Goal: Find specific page/section: Find specific page/section

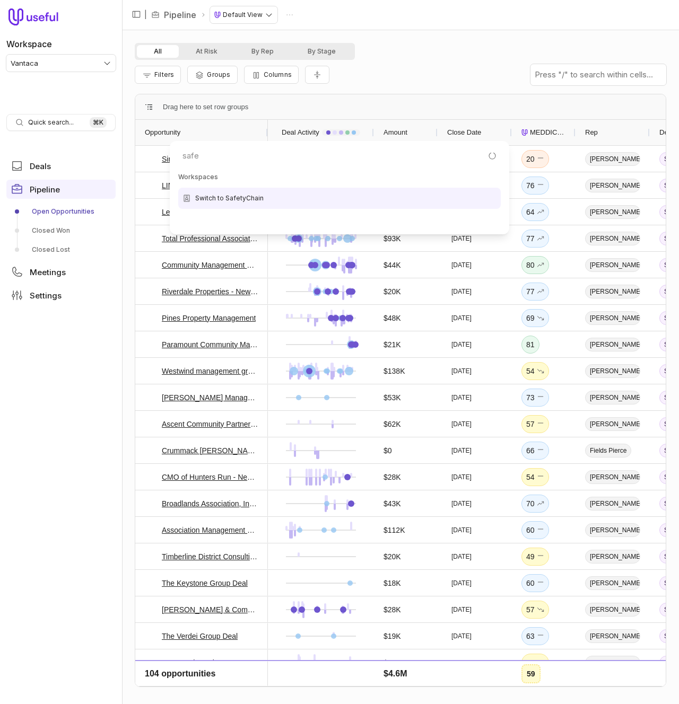
type input "safet"
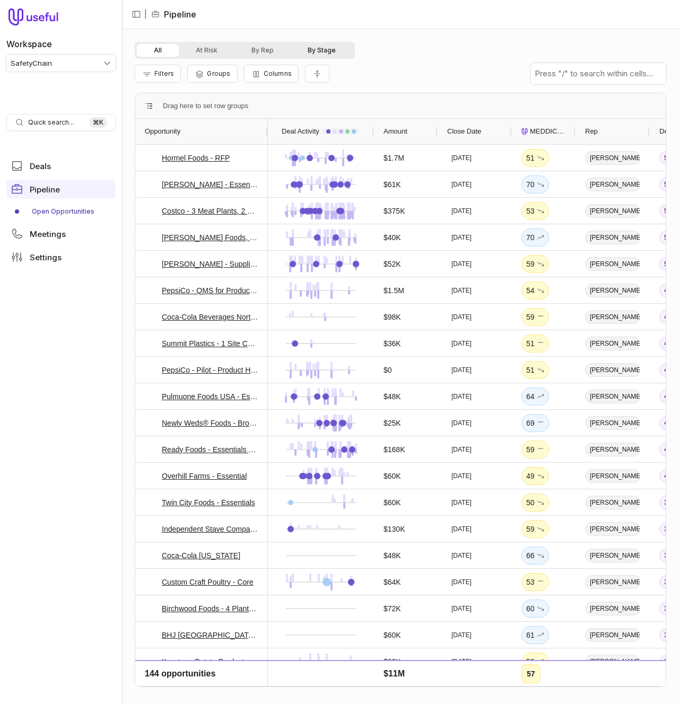
click at [325, 48] on button "By Stage" at bounding box center [322, 50] width 62 height 13
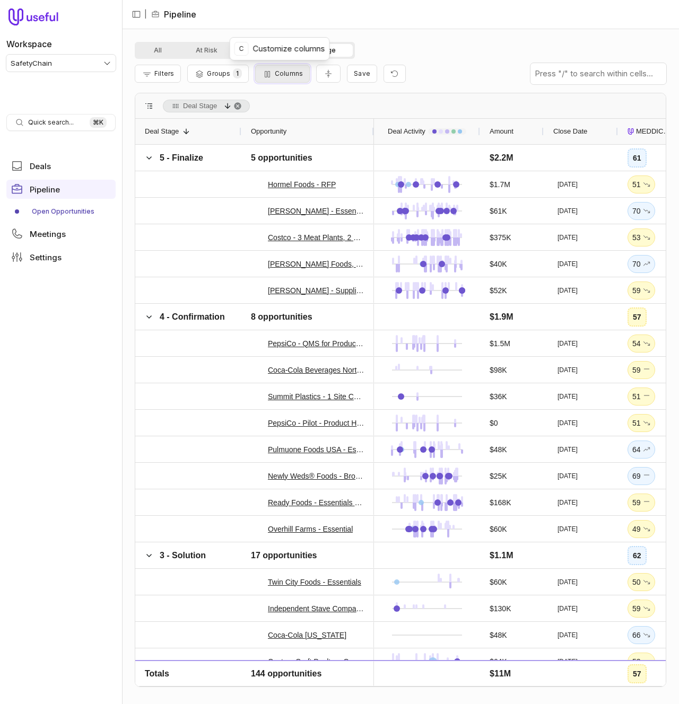
click at [289, 78] on button "Columns" at bounding box center [282, 74] width 55 height 18
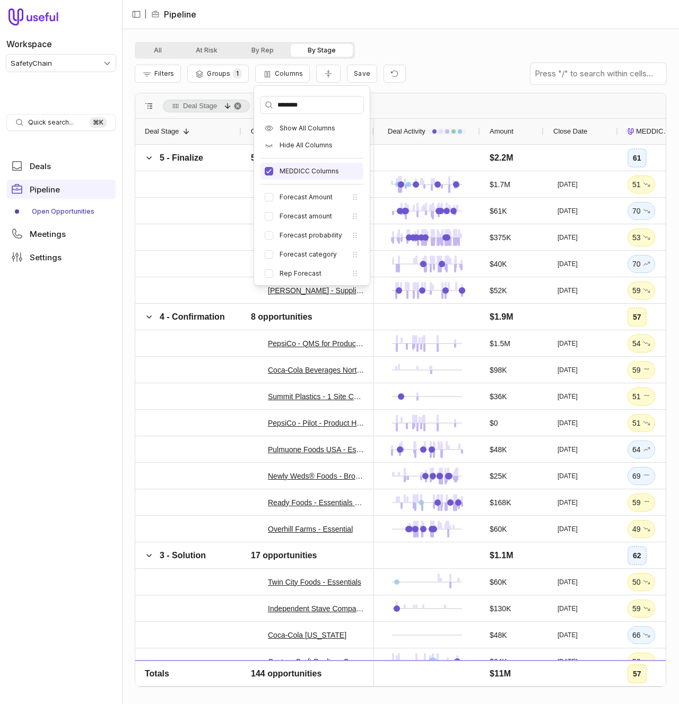
scroll to position [3, 0]
type input "********"
click at [269, 255] on button "Forecast category" at bounding box center [269, 251] width 8 height 8
click at [424, 34] on div "All At Risk By Rep By Stage Filters Groups 1 Columns Save Deal Stage Drag here …" at bounding box center [400, 366] width 557 height 675
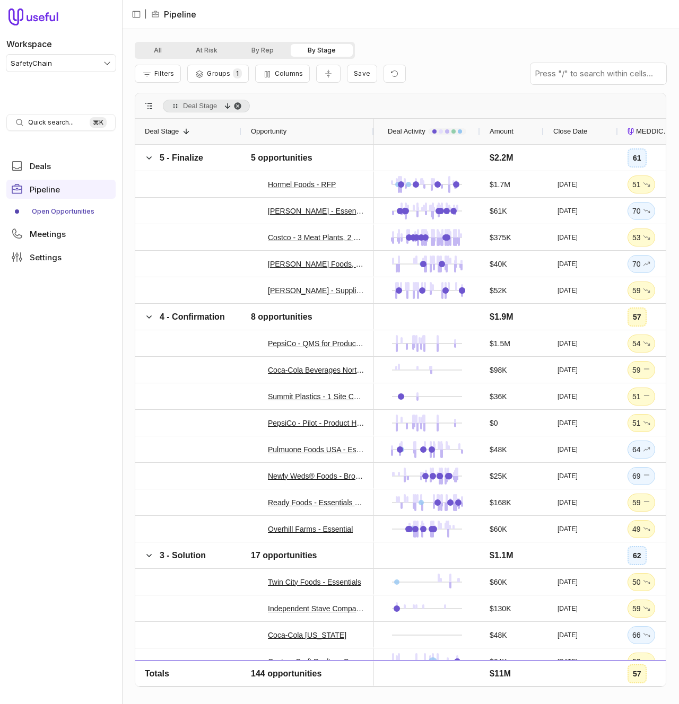
click at [241, 102] on span "Deal Stage, descending. Press ENTER to sort. Press DELETE to remove" at bounding box center [237, 106] width 8 height 8
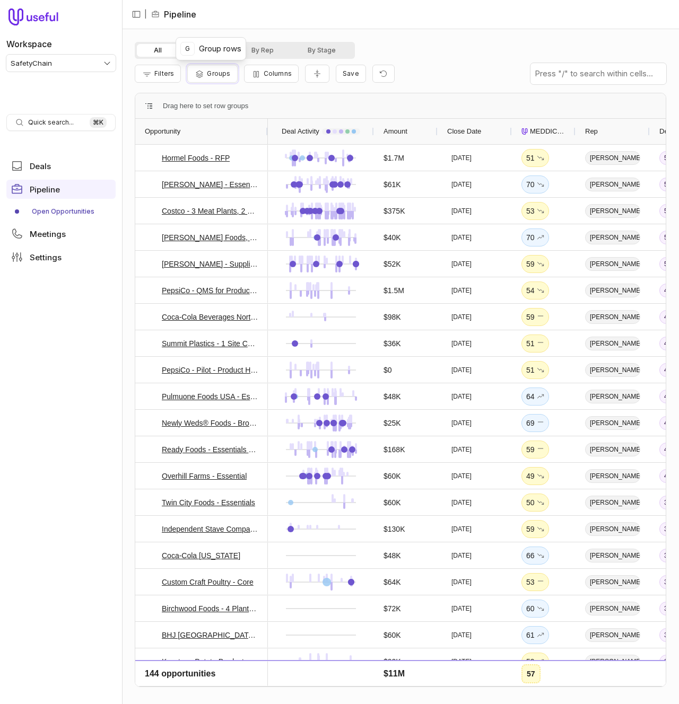
drag, startPoint x: 203, startPoint y: 78, endPoint x: 234, endPoint y: 82, distance: 31.1
click at [203, 78] on icon "Group Pipeline" at bounding box center [199, 74] width 11 height 8
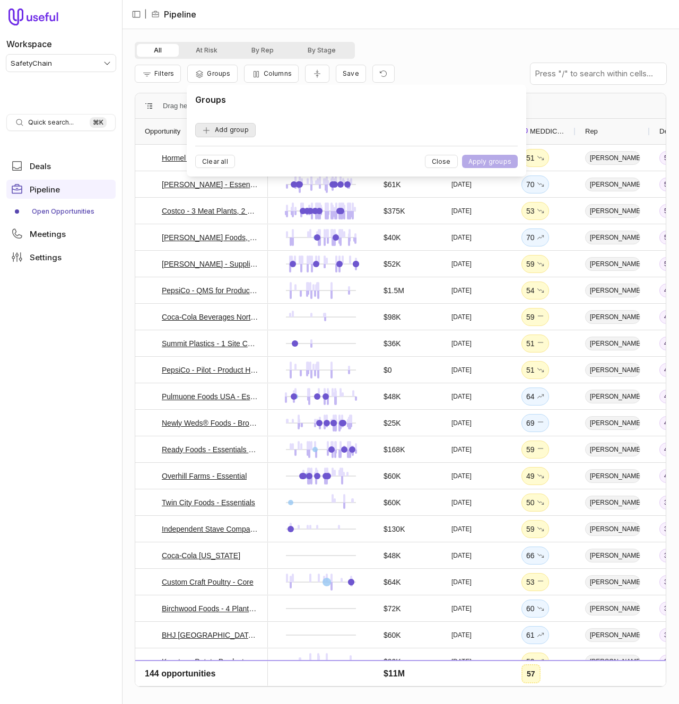
click at [248, 133] on button "Add group" at bounding box center [225, 130] width 60 height 14
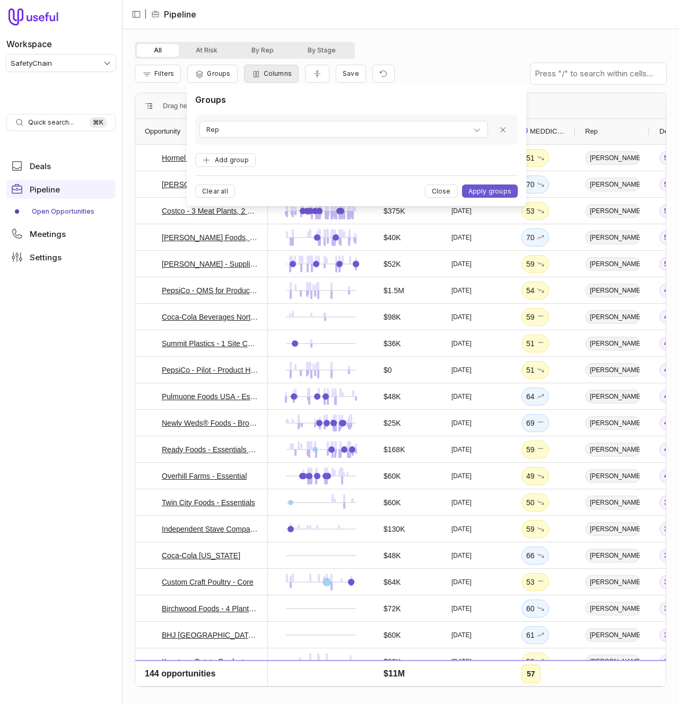
click at [295, 82] on div "Filters Groups Columns Save" at bounding box center [265, 74] width 260 height 19
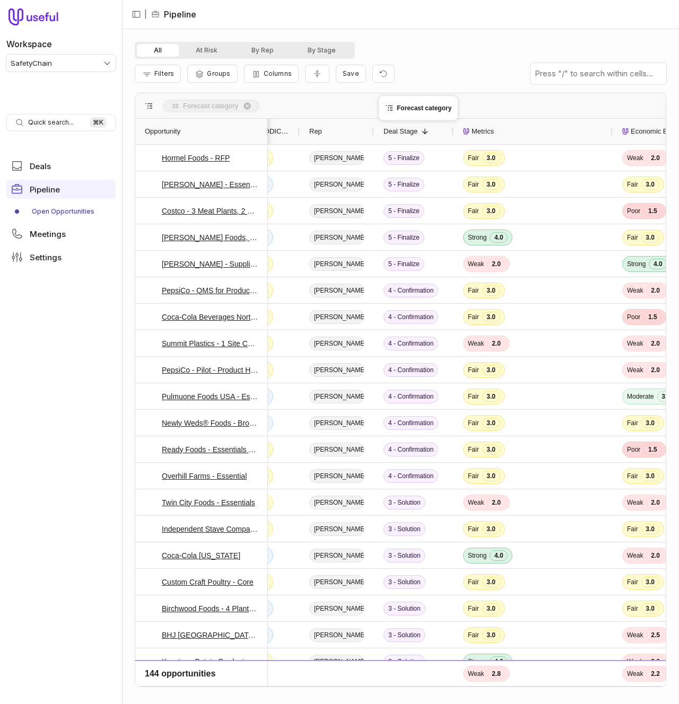
drag, startPoint x: 482, startPoint y: 127, endPoint x: 379, endPoint y: 103, distance: 105.1
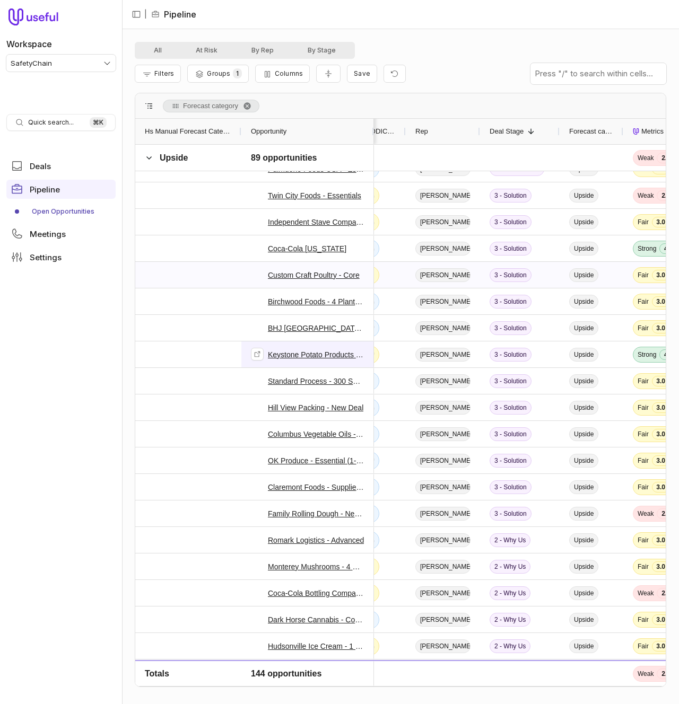
scroll to position [597, 0]
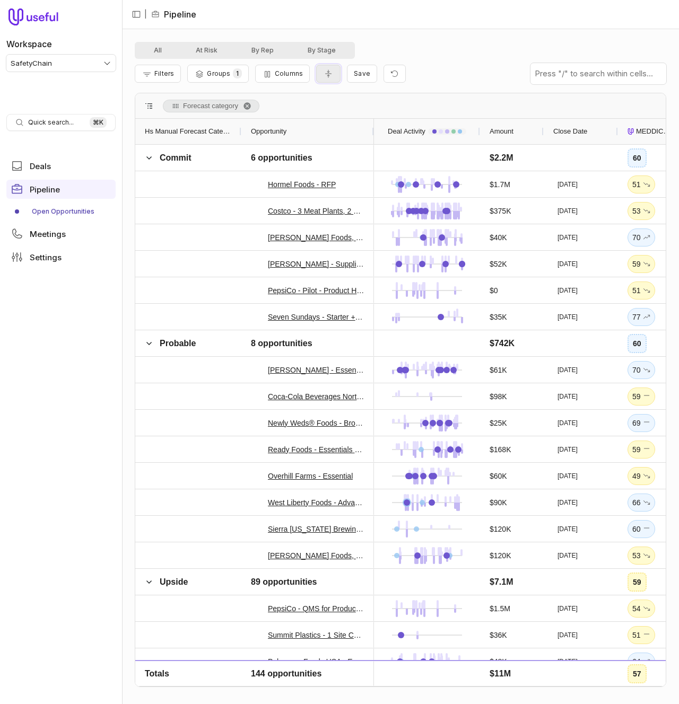
click at [319, 71] on button "Collapse all rows" at bounding box center [328, 74] width 24 height 19
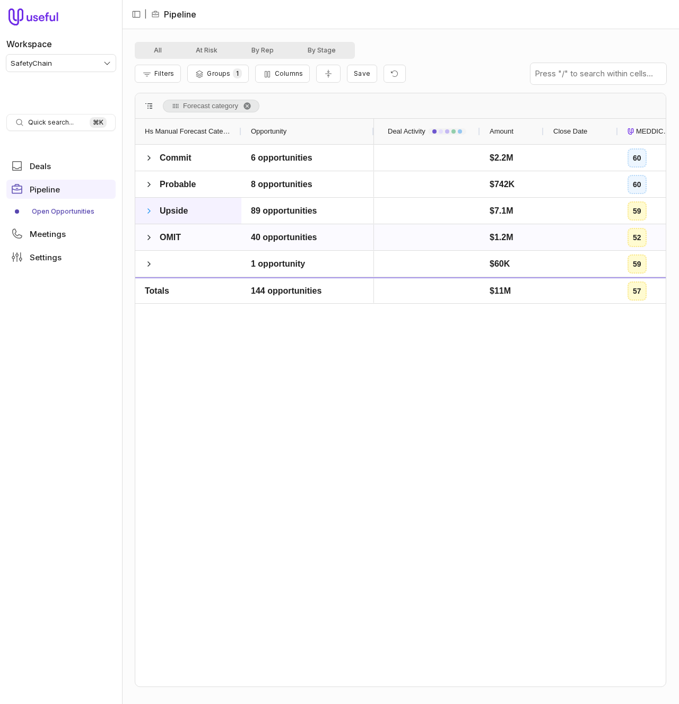
click at [148, 232] on span at bounding box center [149, 237] width 8 height 21
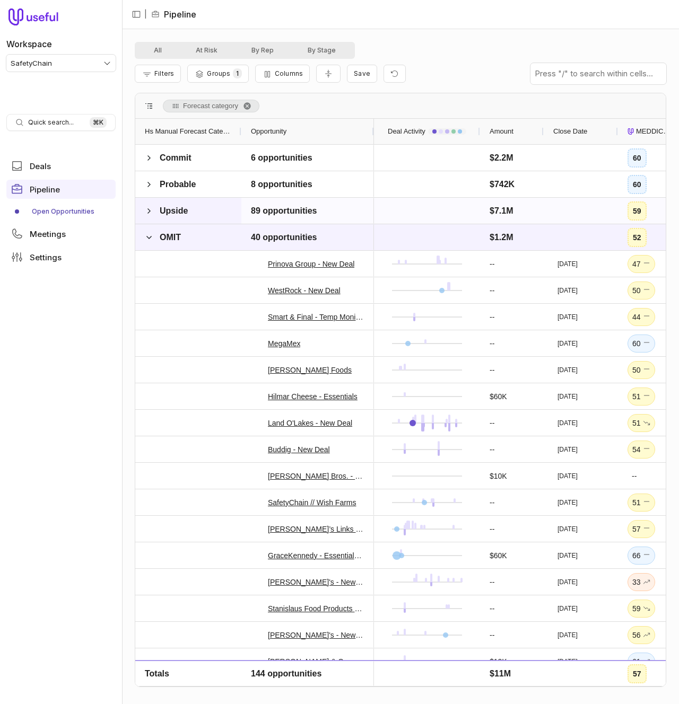
click at [150, 208] on span at bounding box center [149, 211] width 8 height 8
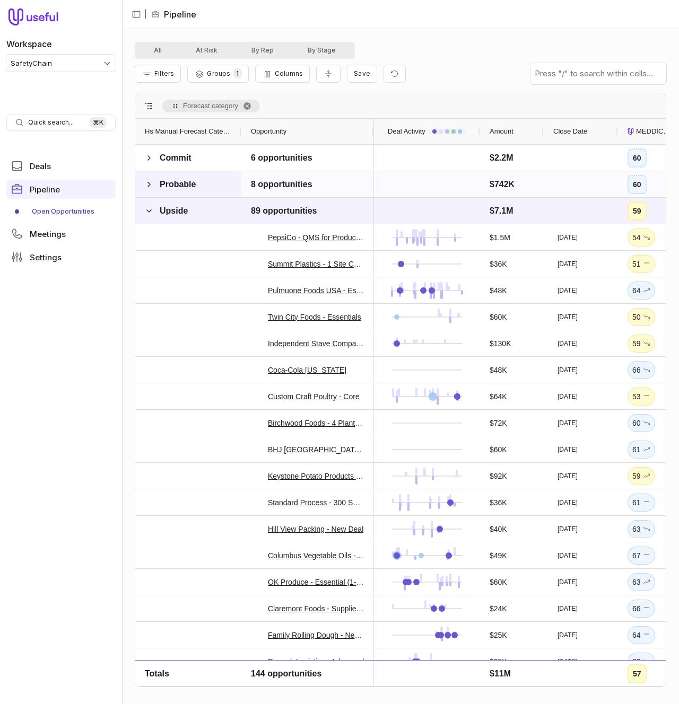
click at [152, 188] on span at bounding box center [149, 184] width 8 height 8
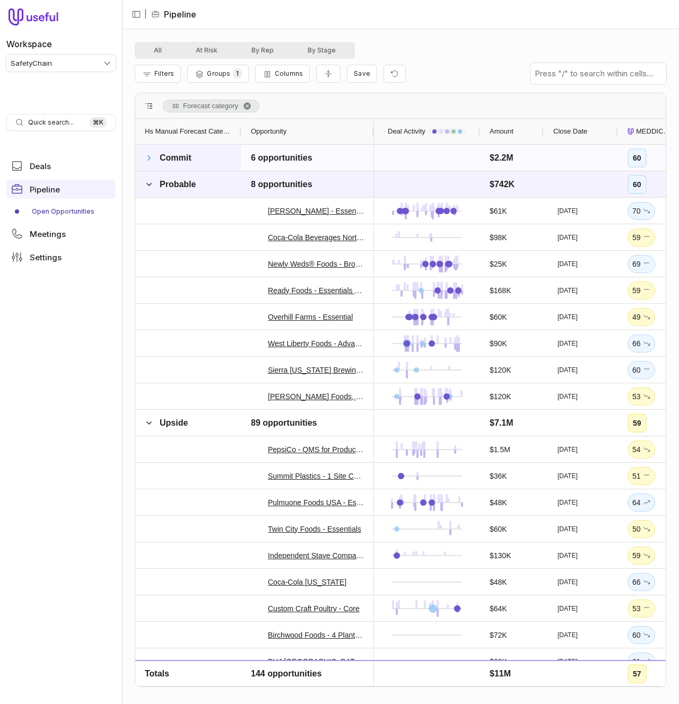
click at [151, 158] on span at bounding box center [149, 158] width 8 height 8
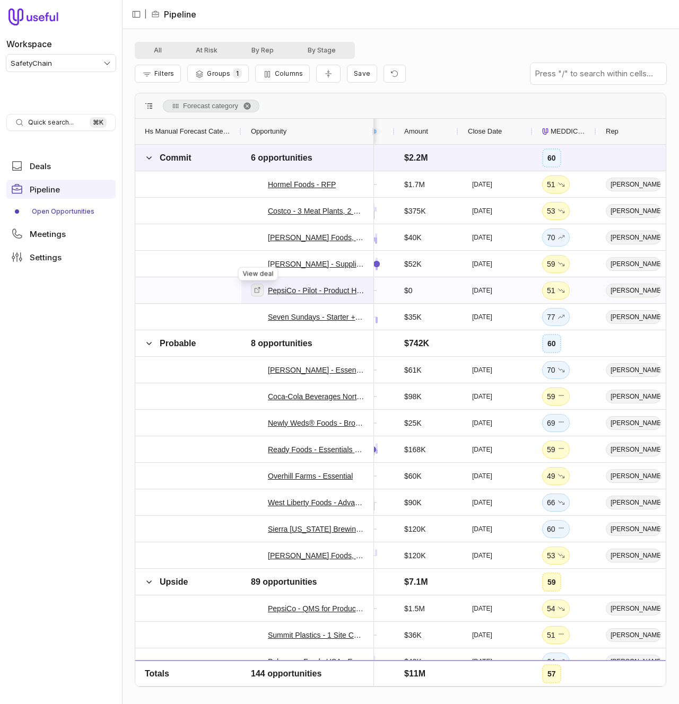
click at [254, 288] on icon at bounding box center [257, 289] width 7 height 7
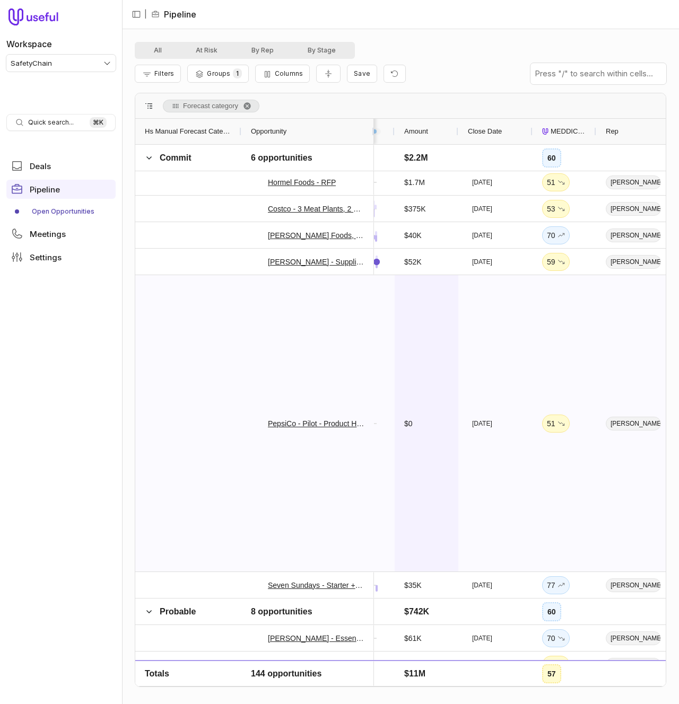
click at [420, 327] on div "$0" at bounding box center [426, 423] width 45 height 295
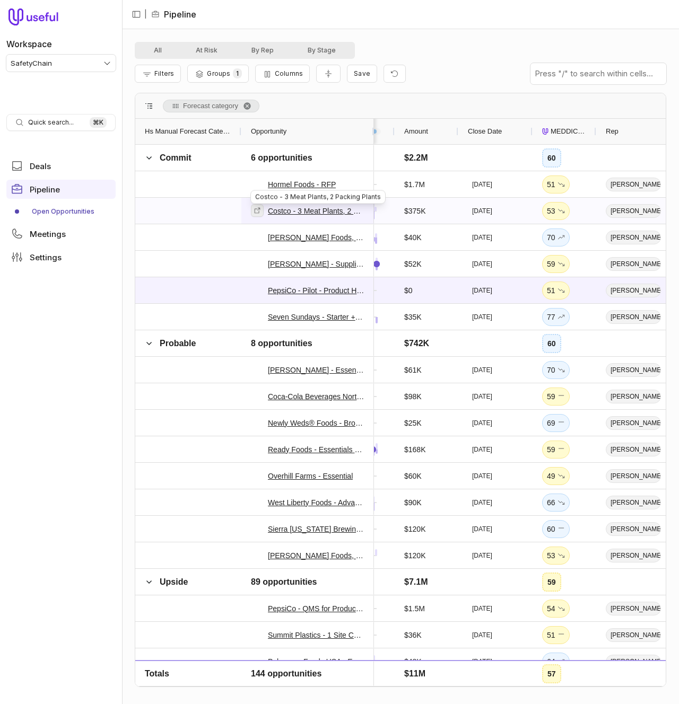
click at [260, 208] on icon at bounding box center [257, 210] width 7 height 7
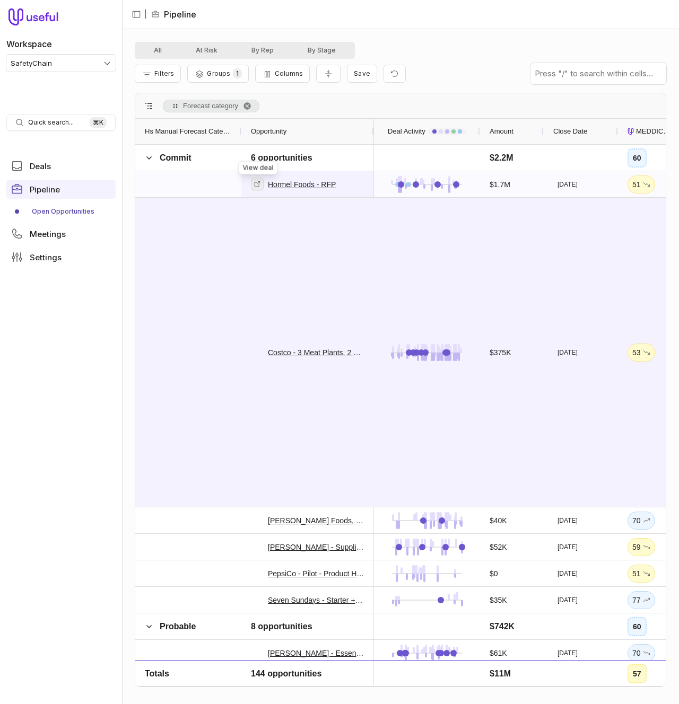
click at [259, 183] on icon at bounding box center [257, 183] width 7 height 7
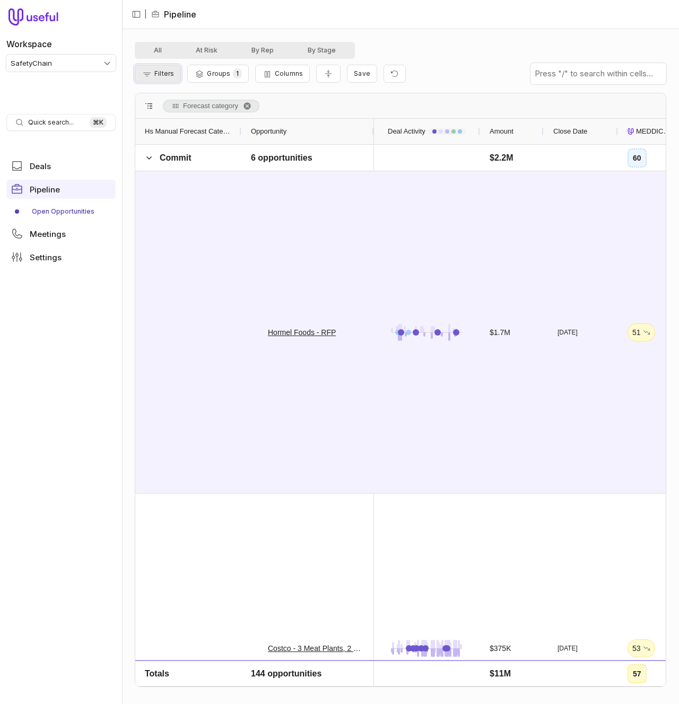
click at [154, 70] on span "Filters" at bounding box center [164, 73] width 20 height 8
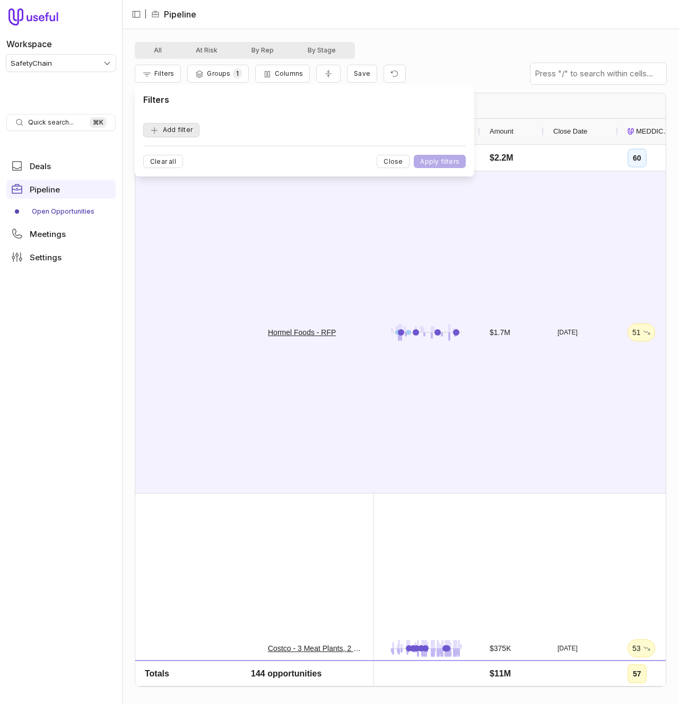
click at [184, 128] on button "Add filter" at bounding box center [171, 130] width 56 height 14
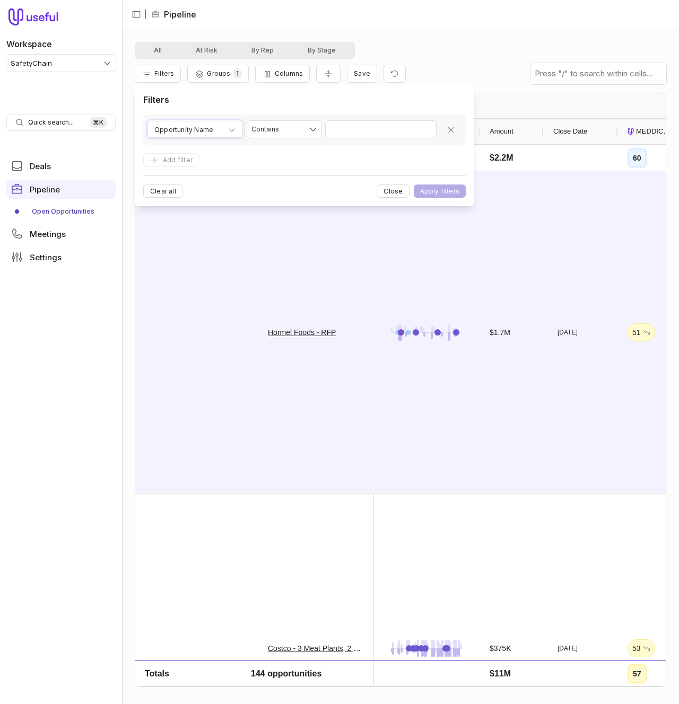
click at [203, 128] on span "Opportunity Name" at bounding box center [183, 130] width 59 height 13
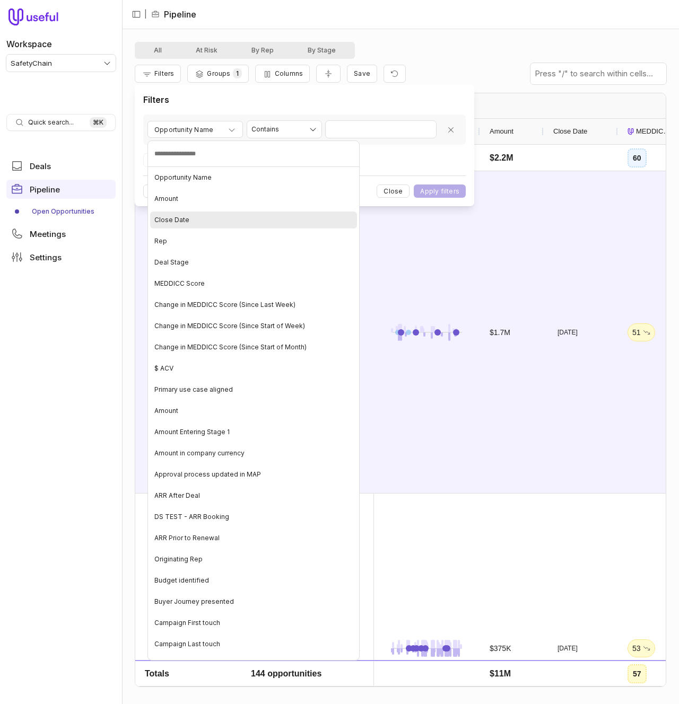
drag, startPoint x: 205, startPoint y: 220, endPoint x: 360, endPoint y: 143, distance: 173.4
click at [207, 219] on div "Close Date" at bounding box center [253, 220] width 207 height 17
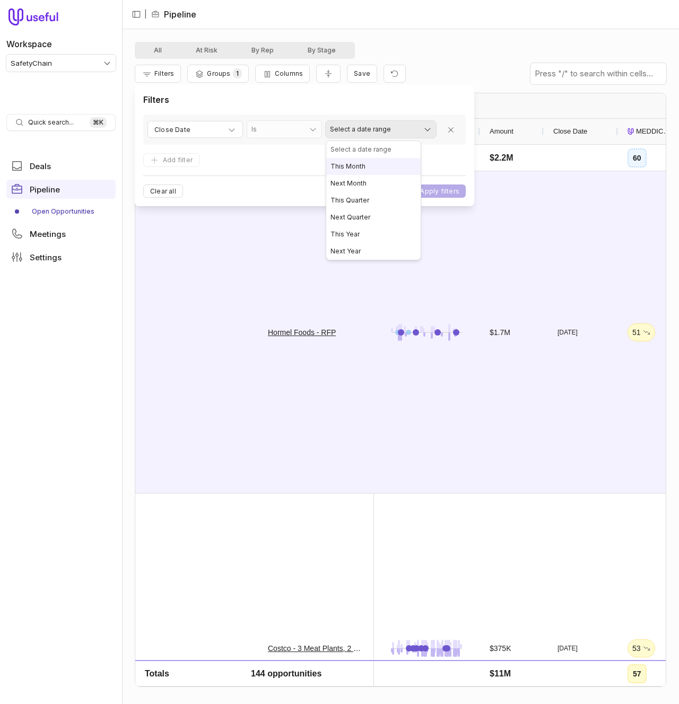
click at [378, 128] on html "Workspace SafetyChain Quick search... ⌘ K Deals Pipeline Open Opportunities Mee…" at bounding box center [339, 352] width 679 height 704
select select "**********"
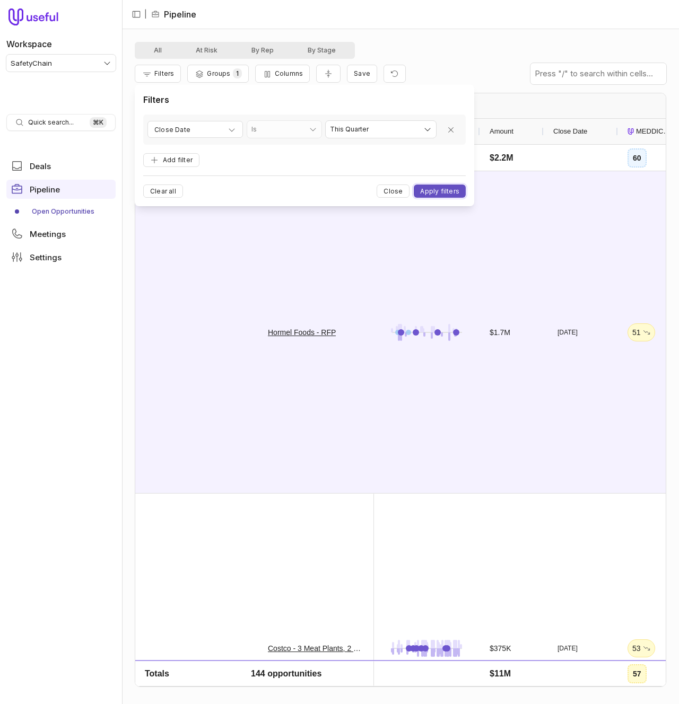
click at [440, 188] on button "Apply filters" at bounding box center [440, 191] width 52 height 13
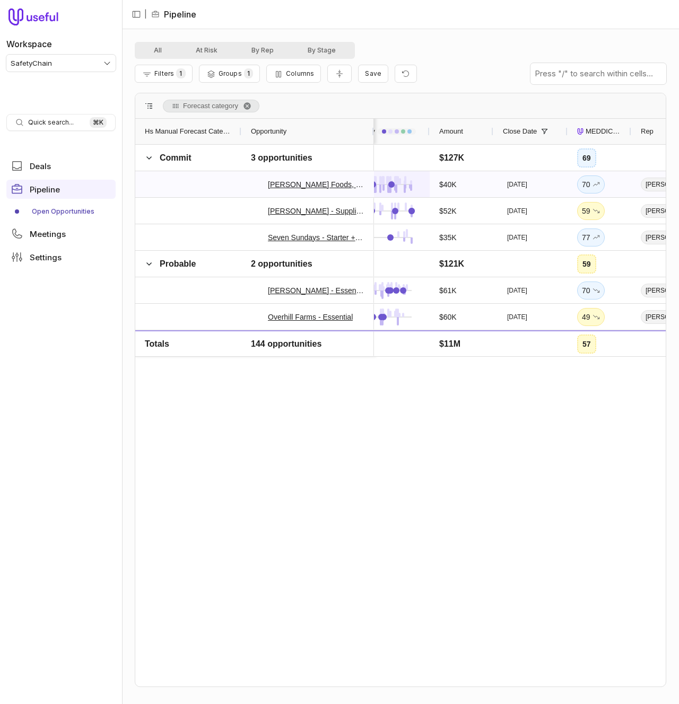
scroll to position [0, 73]
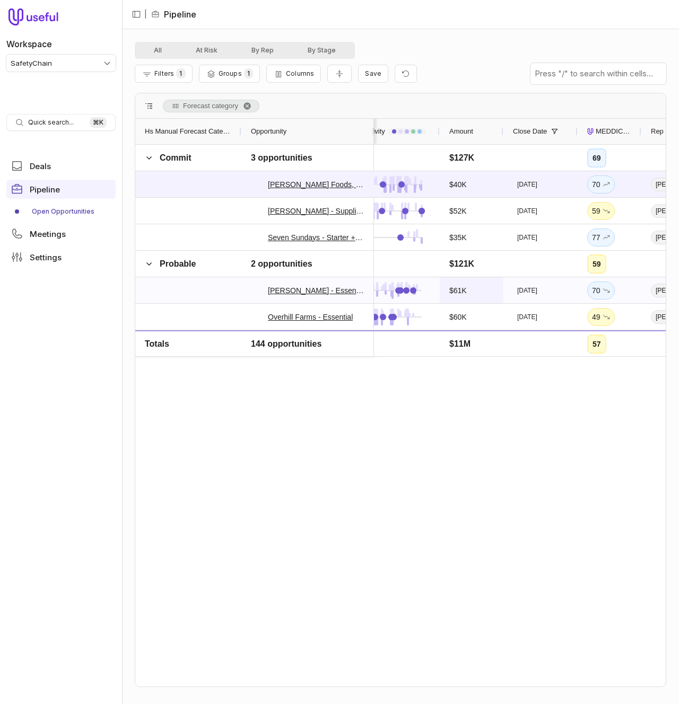
click at [473, 289] on div "$61K" at bounding box center [471, 290] width 45 height 25
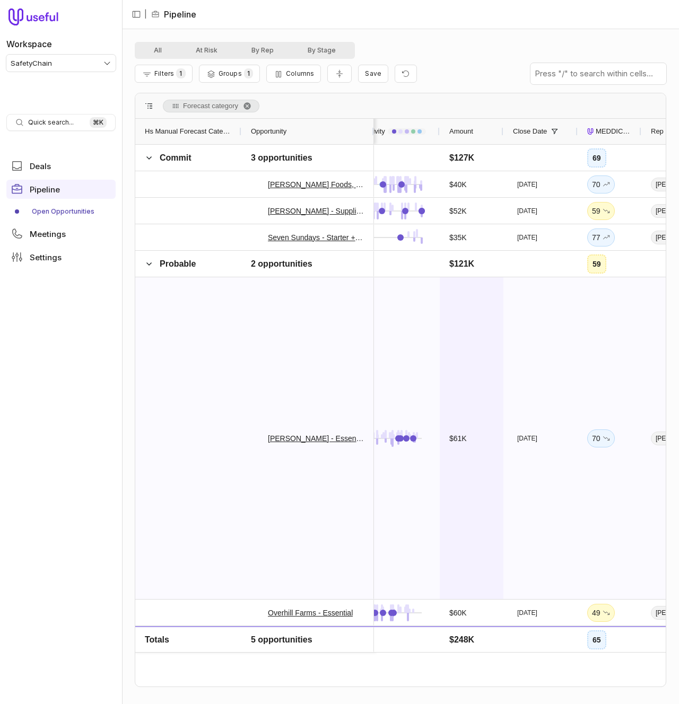
click at [473, 289] on div "$61K" at bounding box center [471, 438] width 45 height 321
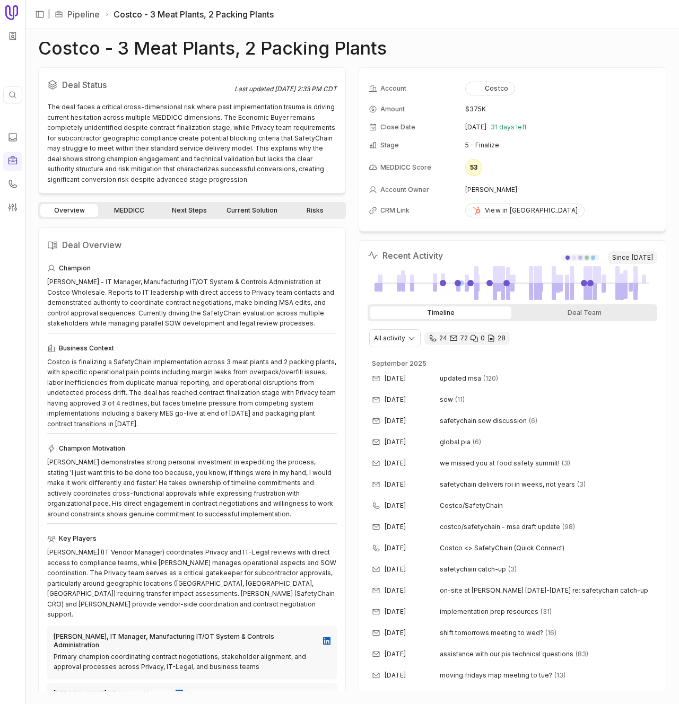
drag, startPoint x: 128, startPoint y: 208, endPoint x: 132, endPoint y: 220, distance: 12.8
click at [128, 208] on link "MEDDICC" at bounding box center [129, 210] width 58 height 13
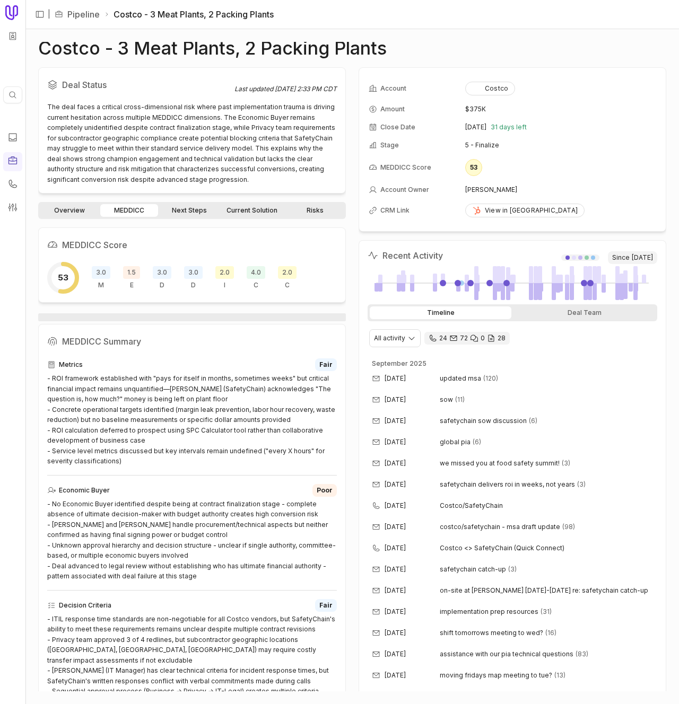
click at [126, 273] on span "1.5" at bounding box center [131, 272] width 17 height 13
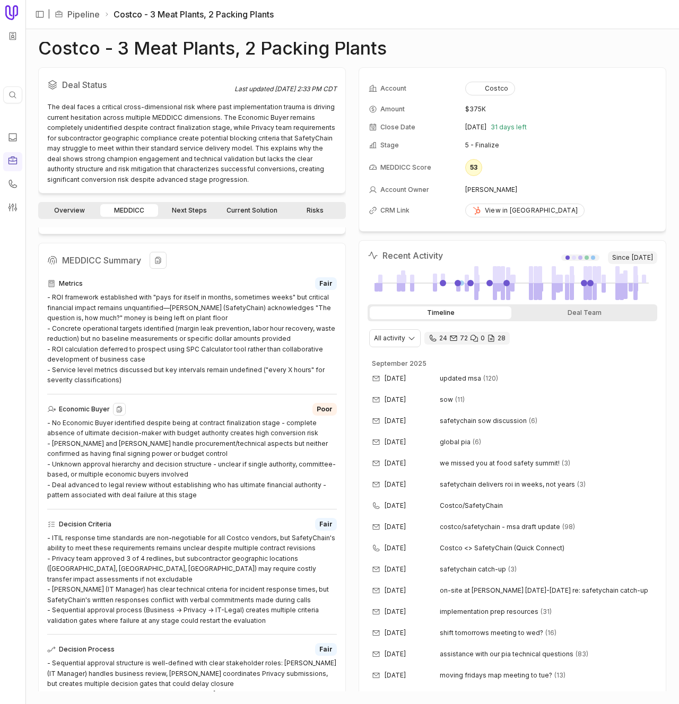
scroll to position [431, 0]
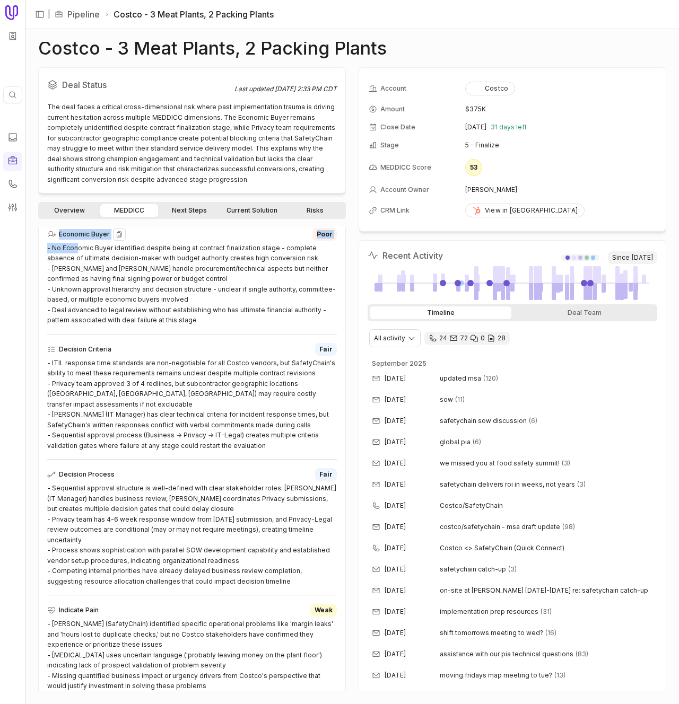
drag, startPoint x: 214, startPoint y: 325, endPoint x: 77, endPoint y: 250, distance: 156.2
click at [77, 250] on div "Metrics Fair - ROI framework established with "pays for itself in months, somet…" at bounding box center [192, 542] width 290 height 881
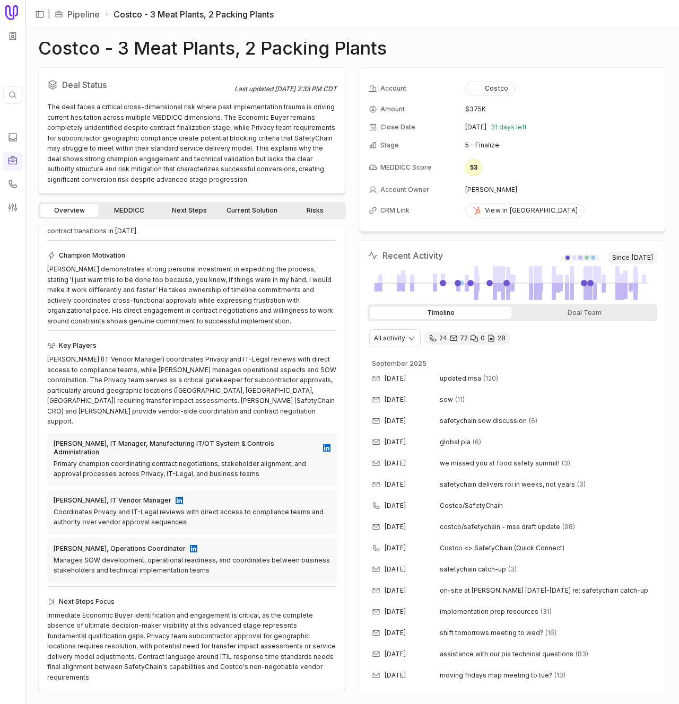
scroll to position [172, 0]
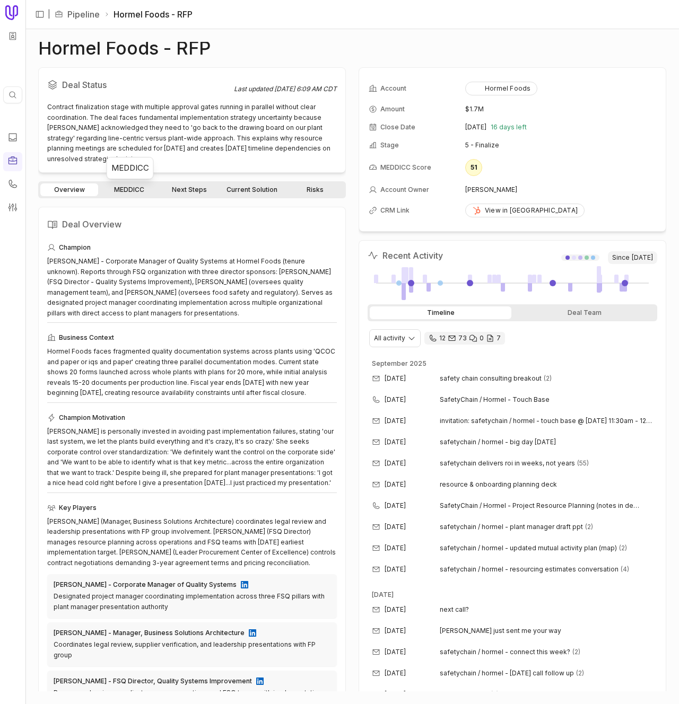
click at [136, 189] on link "MEDDICC" at bounding box center [129, 190] width 58 height 13
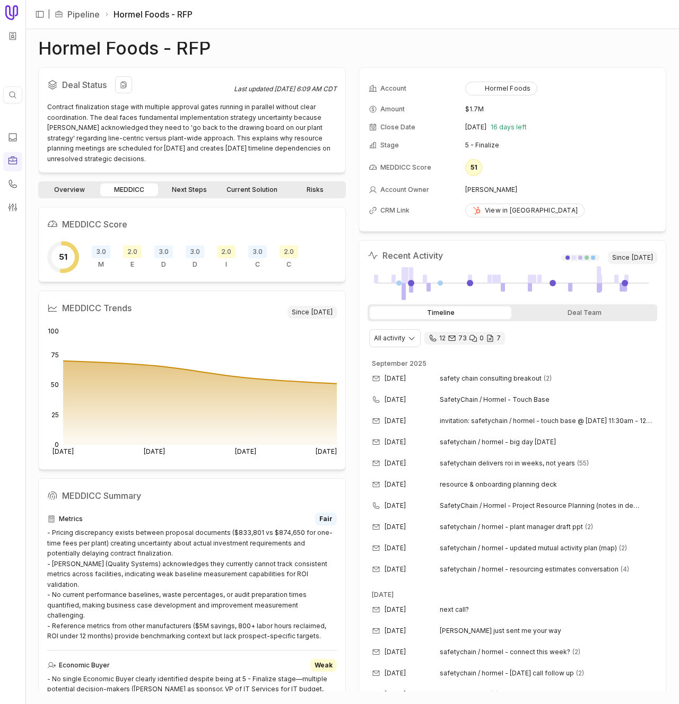
click at [101, 118] on div "Contract finalization stage with multiple approval gates running in parallel wi…" at bounding box center [192, 133] width 290 height 62
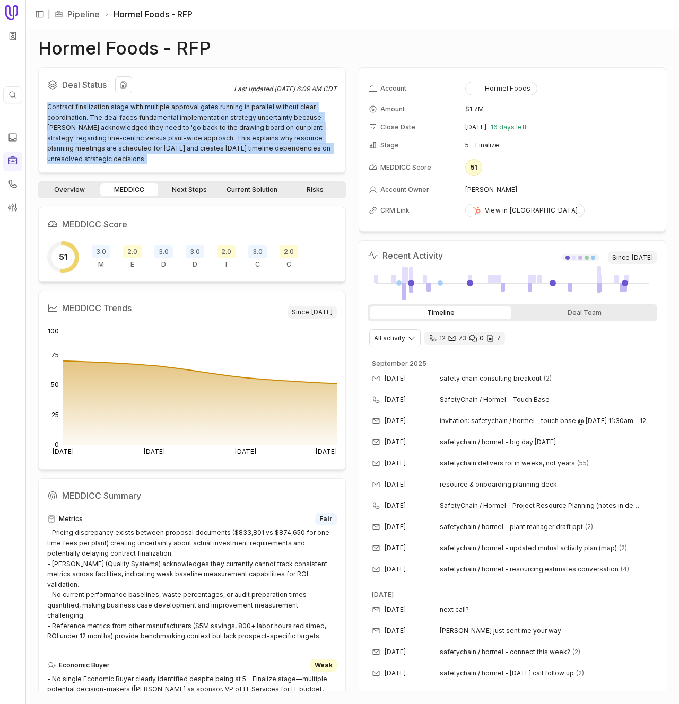
click at [101, 118] on div "Contract finalization stage with multiple approval gates running in parallel wi…" at bounding box center [192, 133] width 290 height 62
